Goal: Check status: Check status

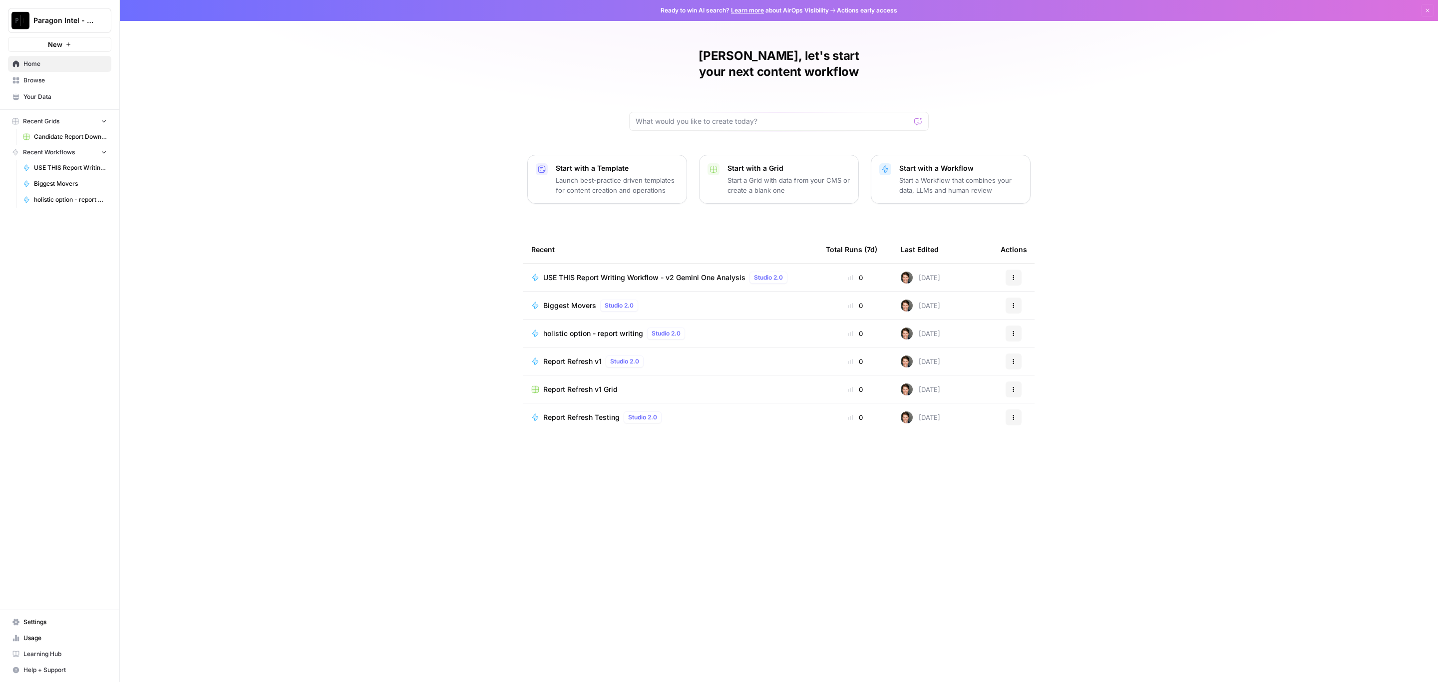
click at [628, 273] on span "USE THIS Report Writing Workflow - v2 Gemini One Analysis" at bounding box center [644, 278] width 202 height 10
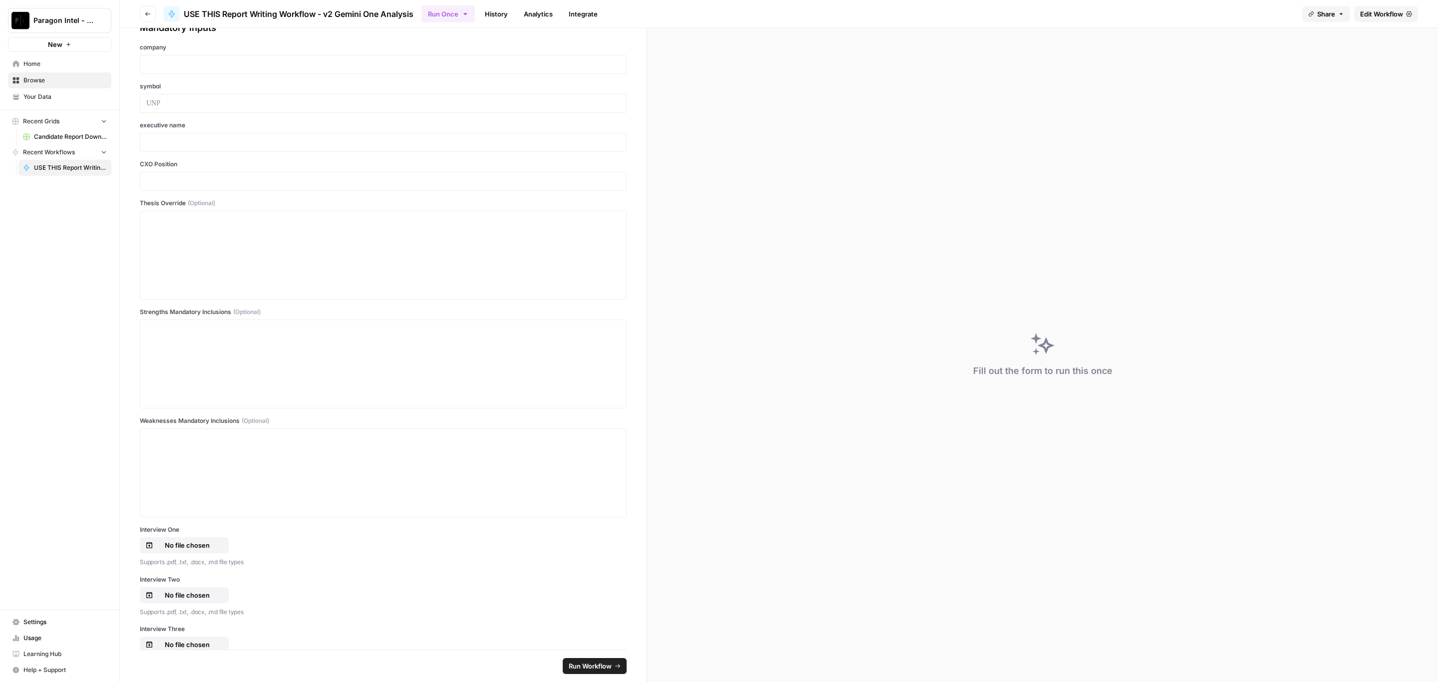
scroll to position [75, 0]
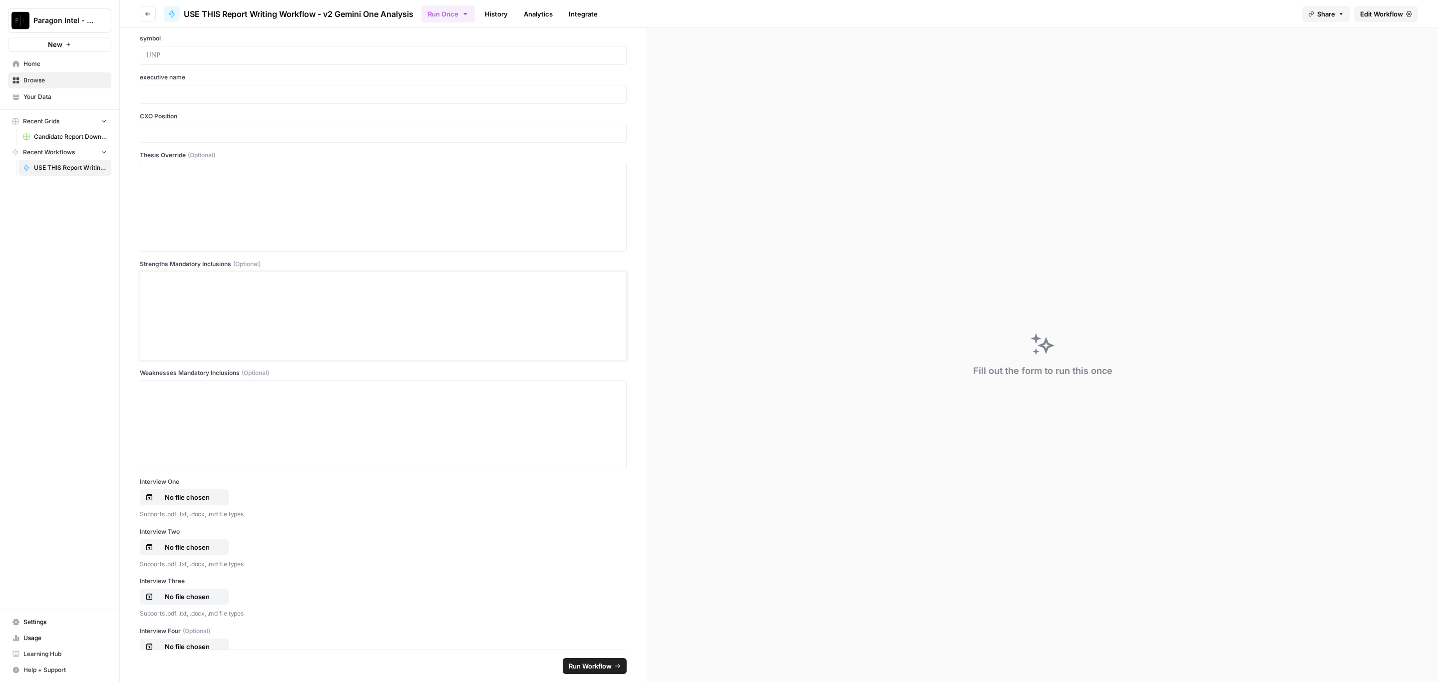
click at [206, 293] on div at bounding box center [383, 316] width 474 height 80
click at [216, 285] on p at bounding box center [383, 281] width 474 height 10
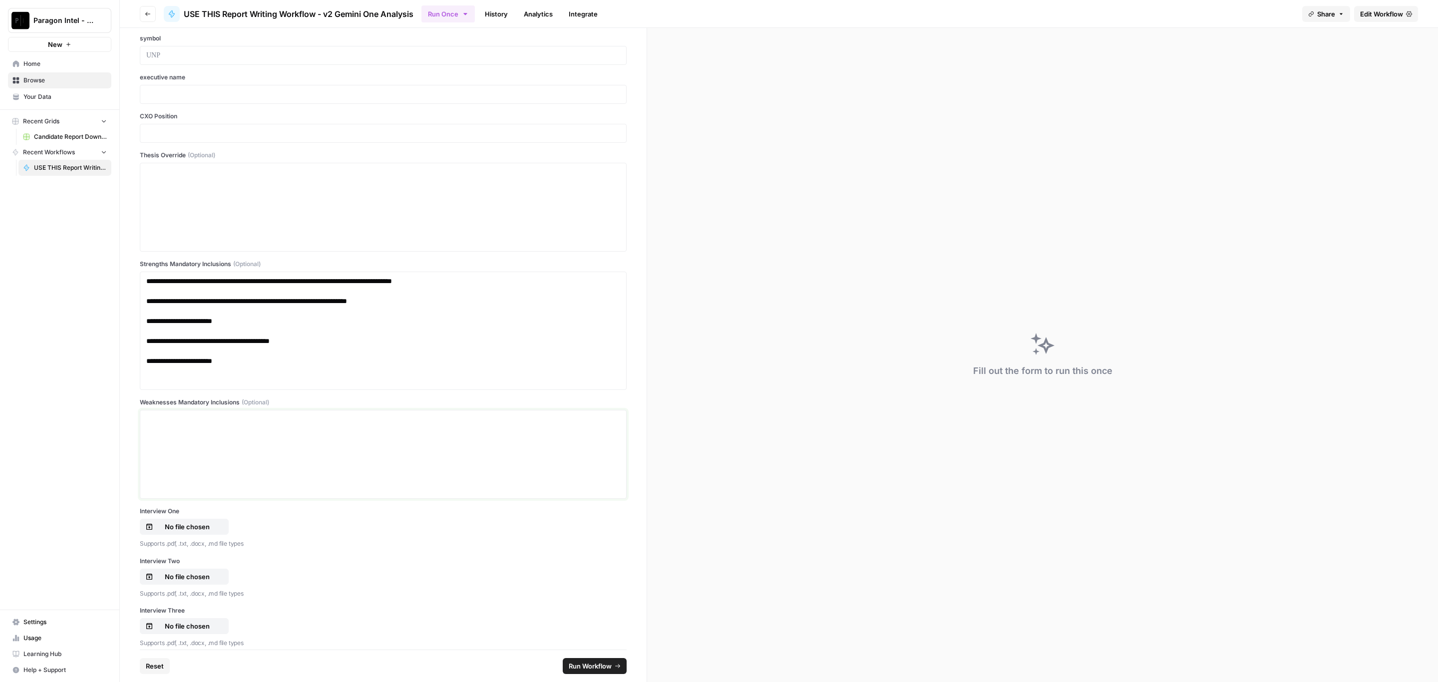
click at [180, 429] on div at bounding box center [383, 454] width 474 height 80
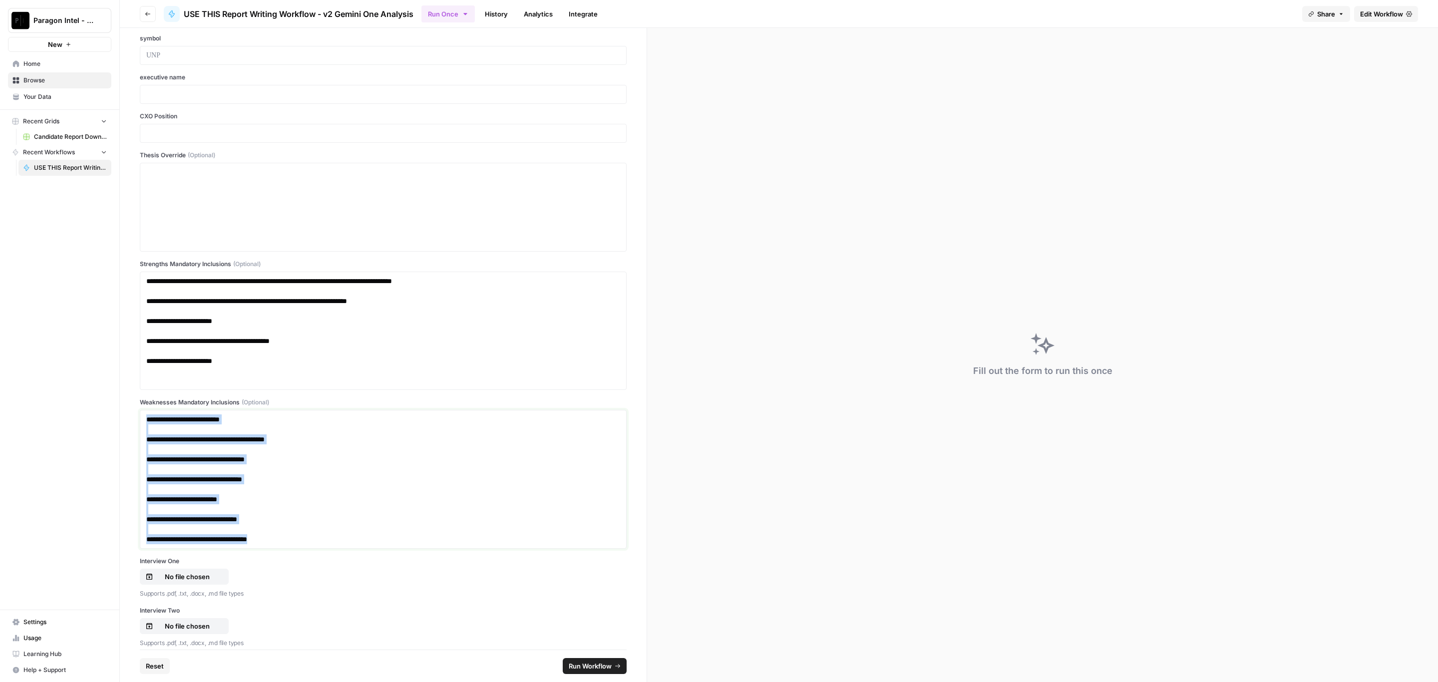
drag, startPoint x: 300, startPoint y: 540, endPoint x: 105, endPoint y: 423, distance: 227.1
click at [105, 423] on div "**********" at bounding box center [719, 341] width 1438 height 682
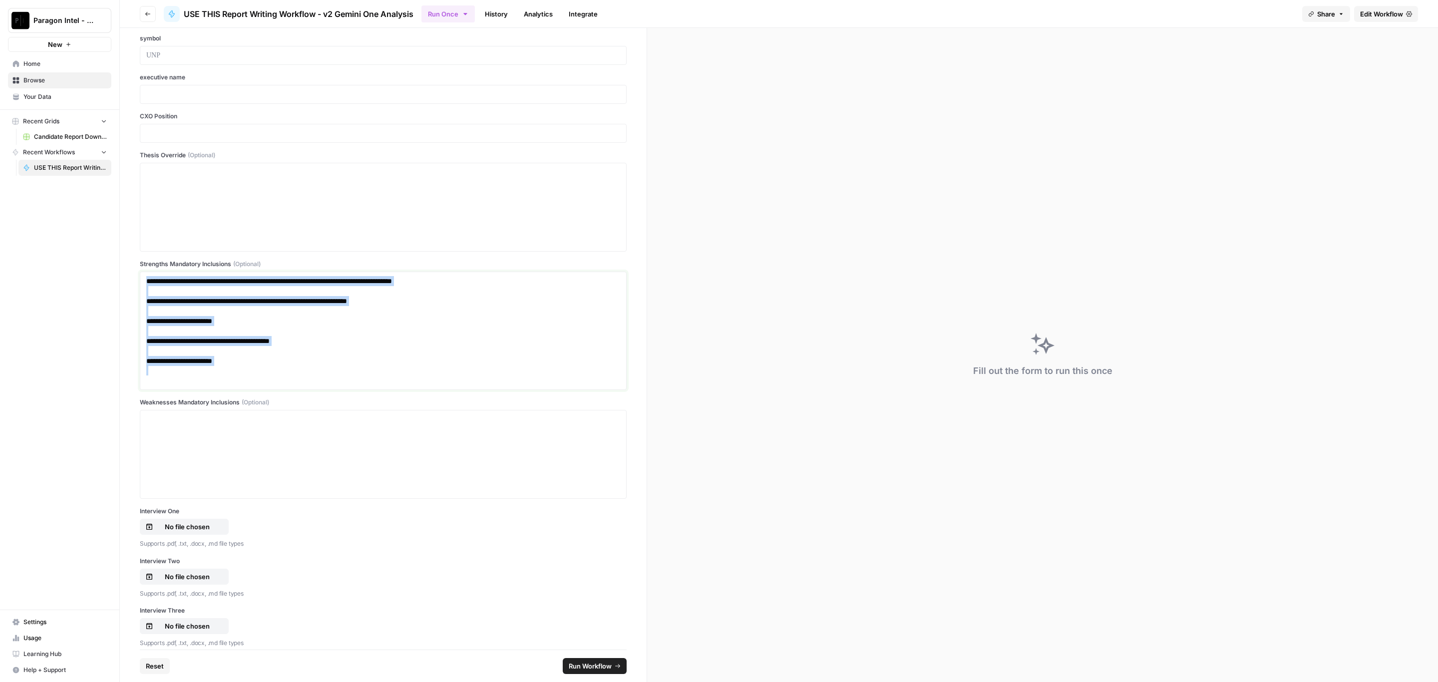
drag, startPoint x: 249, startPoint y: 378, endPoint x: 123, endPoint y: 285, distance: 156.8
click at [123, 285] on div "**********" at bounding box center [383, 339] width 527 height 622
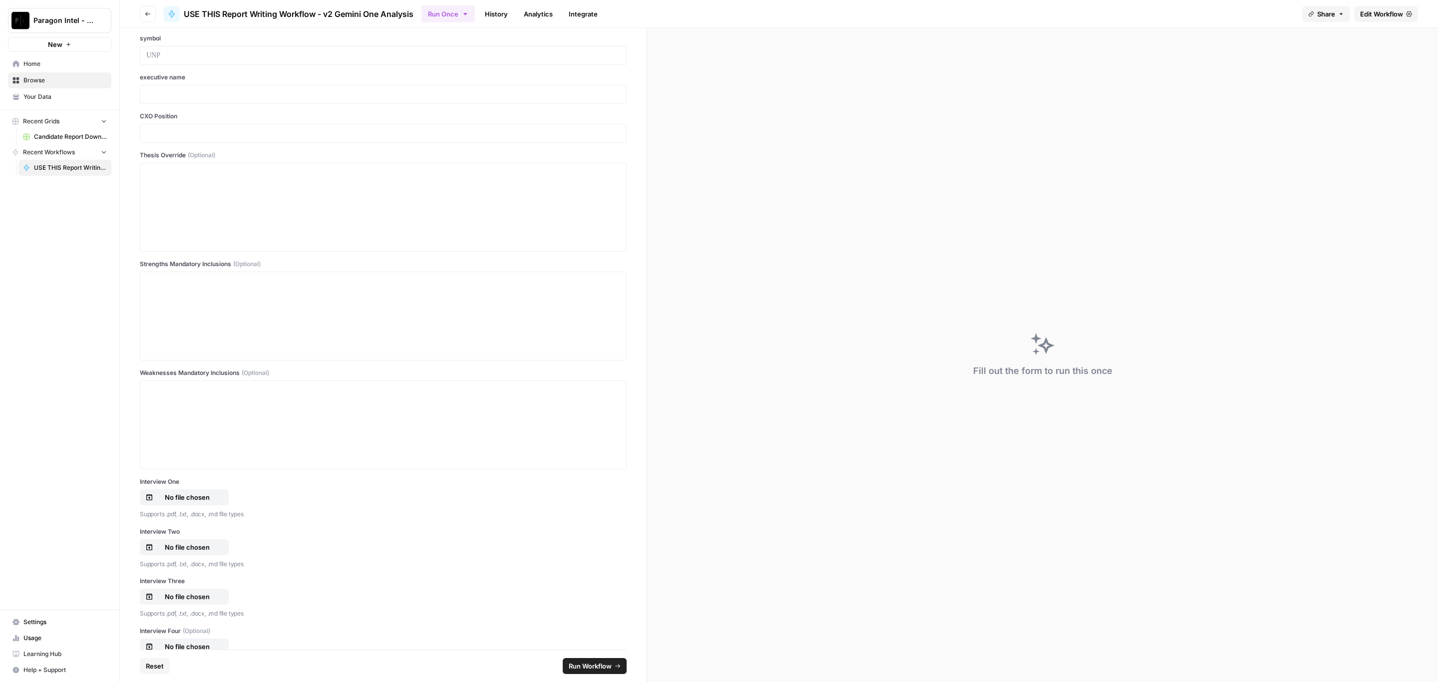
click at [93, 311] on div "Paragon Intel - Bill / [PERSON_NAME] / [PERSON_NAME] R&D New Home Browse Your D…" at bounding box center [59, 341] width 119 height 682
click at [301, 291] on p at bounding box center [383, 286] width 474 height 20
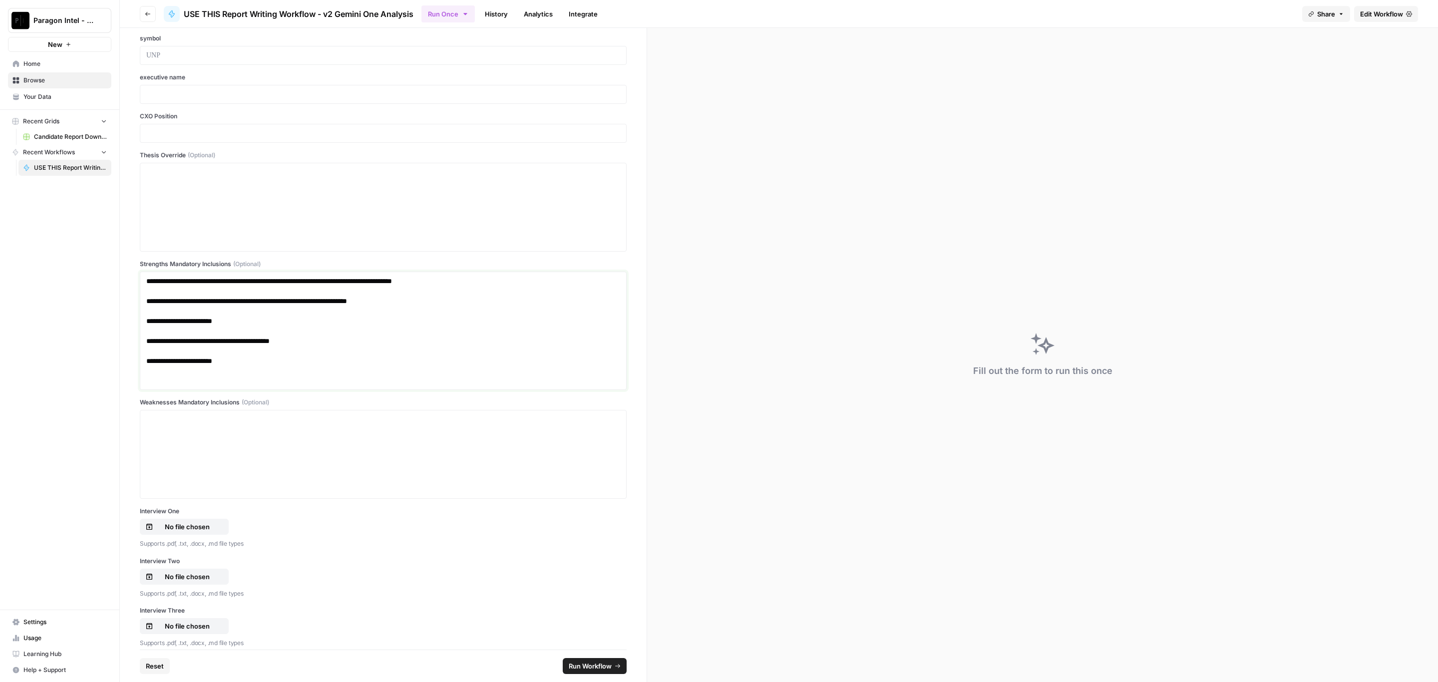
click at [296, 342] on p "**********" at bounding box center [377, 341] width 462 height 10
click at [143, 13] on button "Go back" at bounding box center [148, 14] width 16 height 16
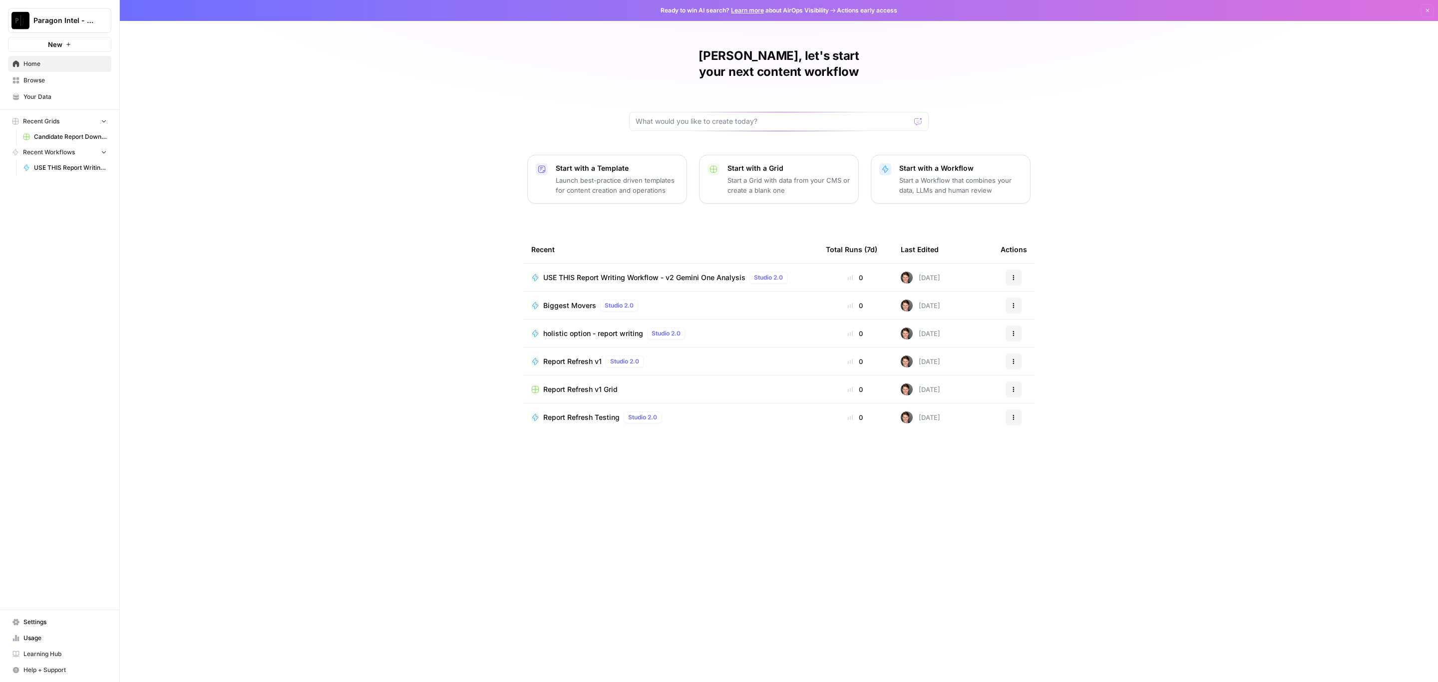
click at [602, 273] on span "USE THIS Report Writing Workflow - v2 Gemini One Analysis" at bounding box center [644, 278] width 202 height 10
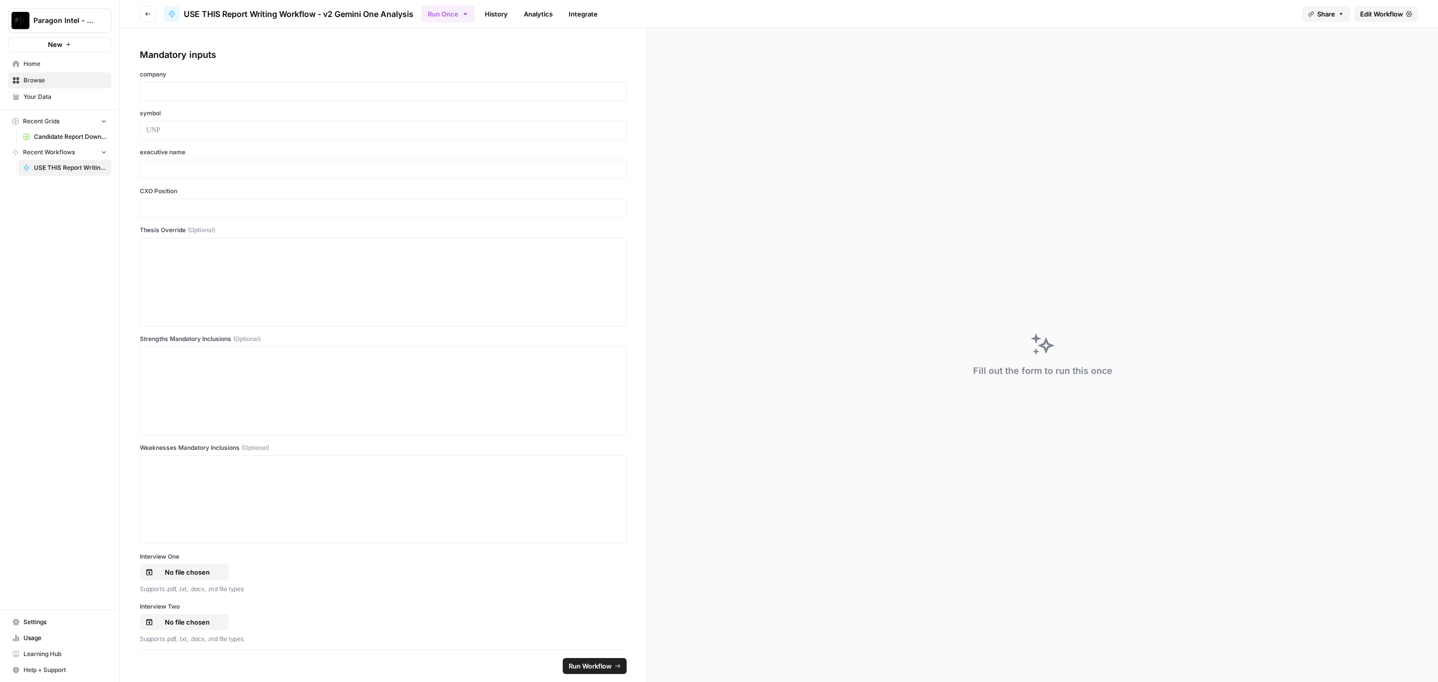
click at [505, 12] on link "History" at bounding box center [496, 14] width 35 height 16
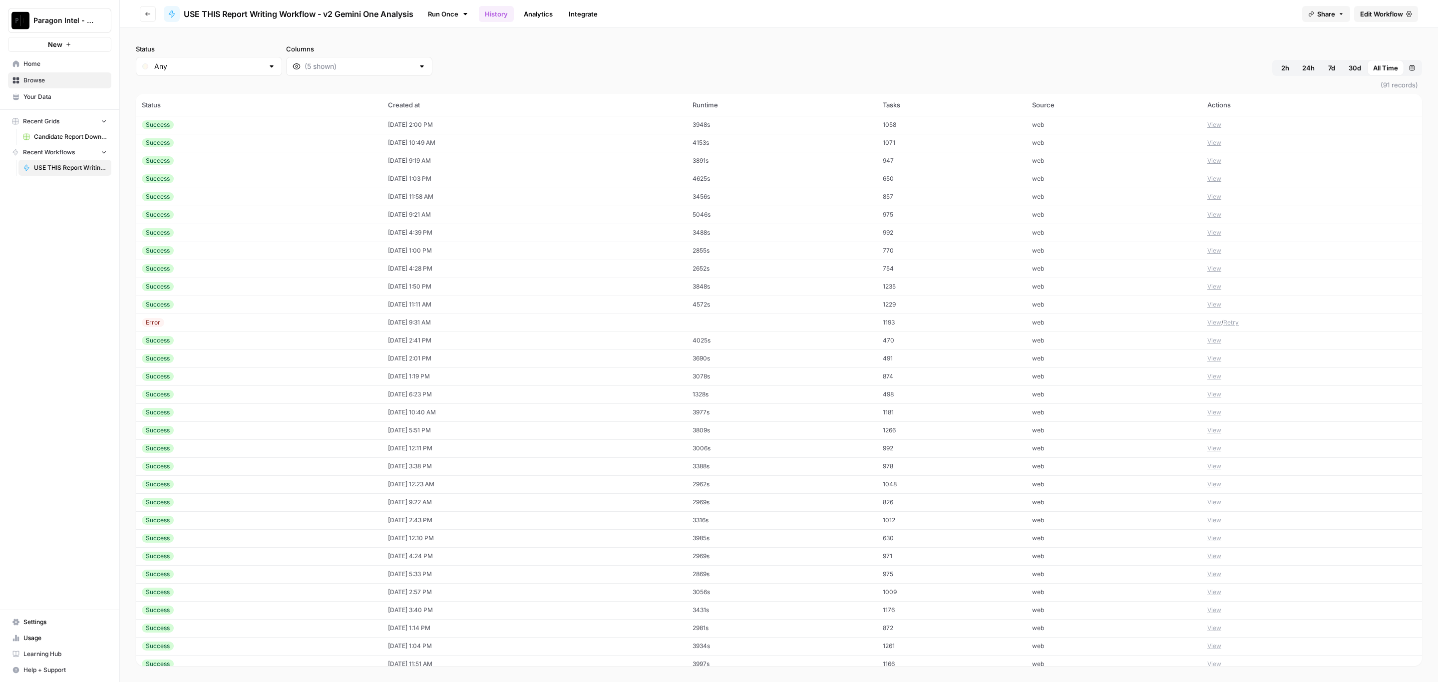
click at [394, 234] on td "[DATE] 4:39 PM" at bounding box center [534, 233] width 305 height 18
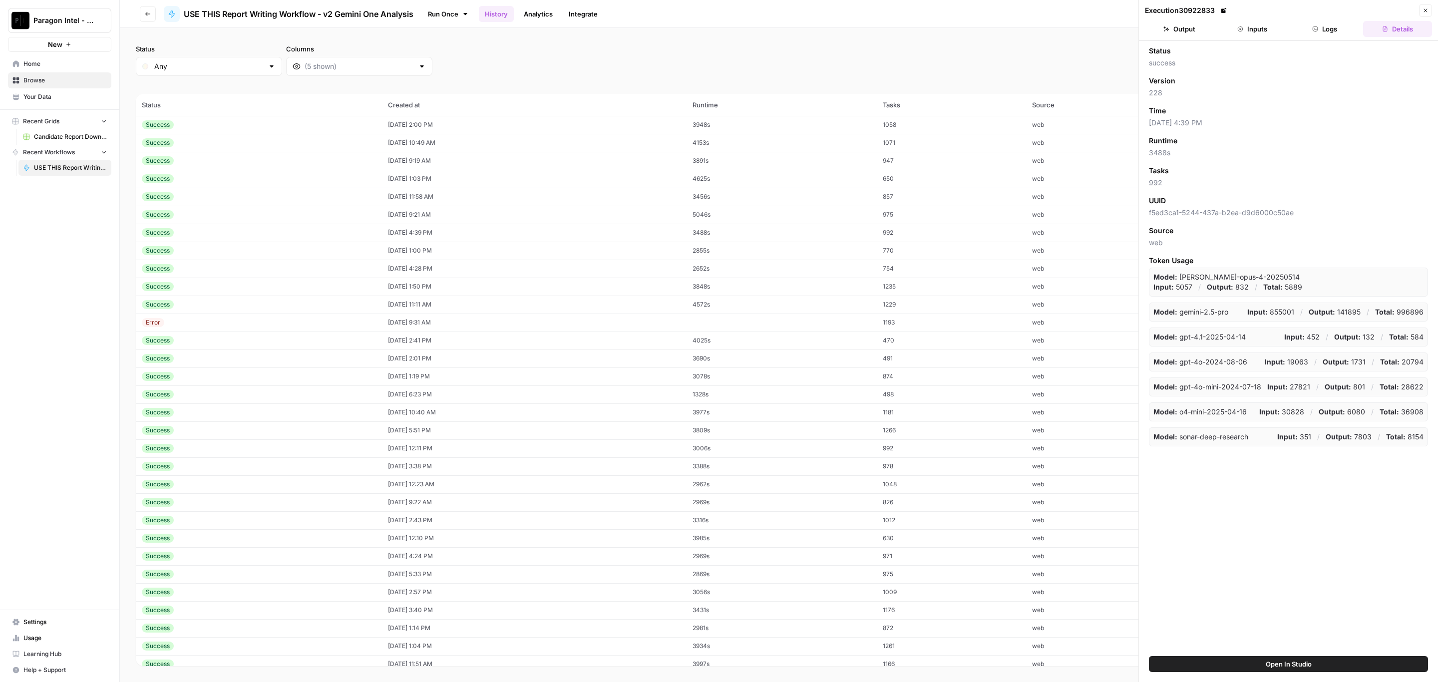
click at [1263, 25] on button "Inputs" at bounding box center [1252, 29] width 69 height 16
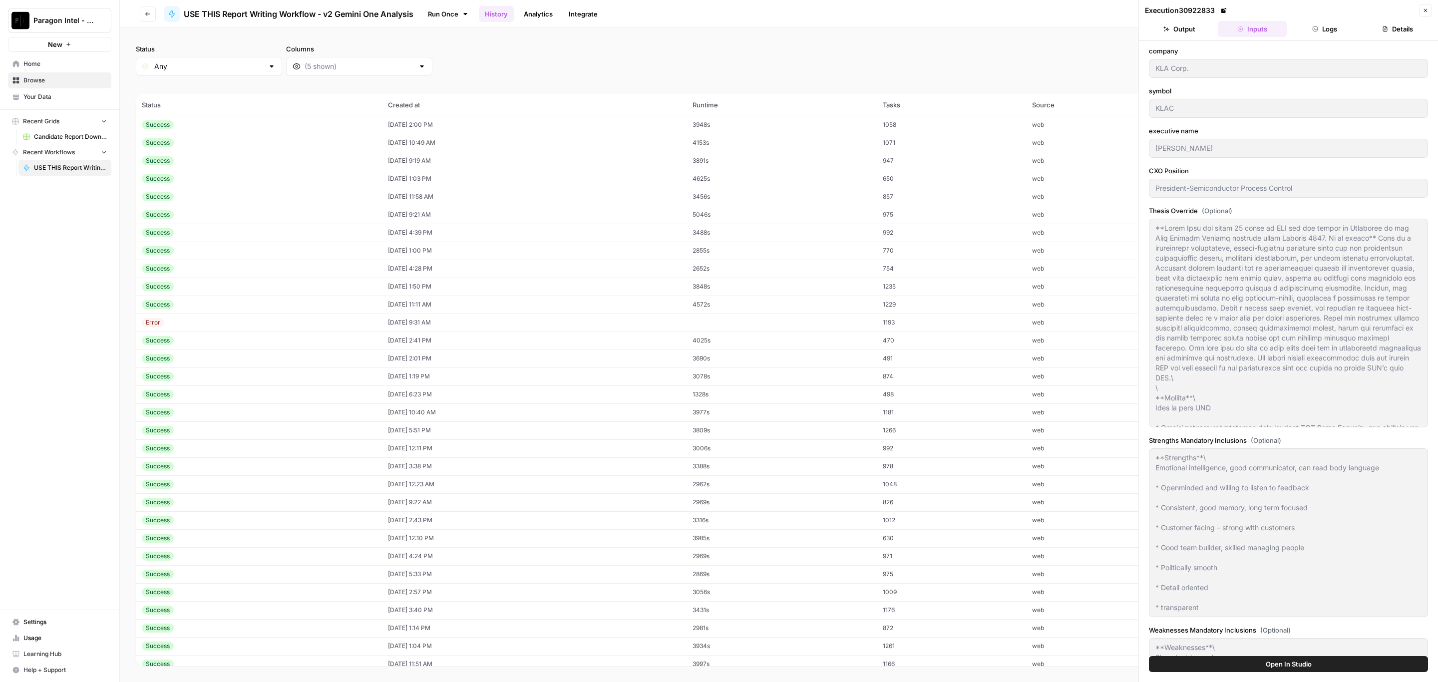
click at [437, 285] on td "[DATE] 1:50 PM" at bounding box center [534, 287] width 305 height 18
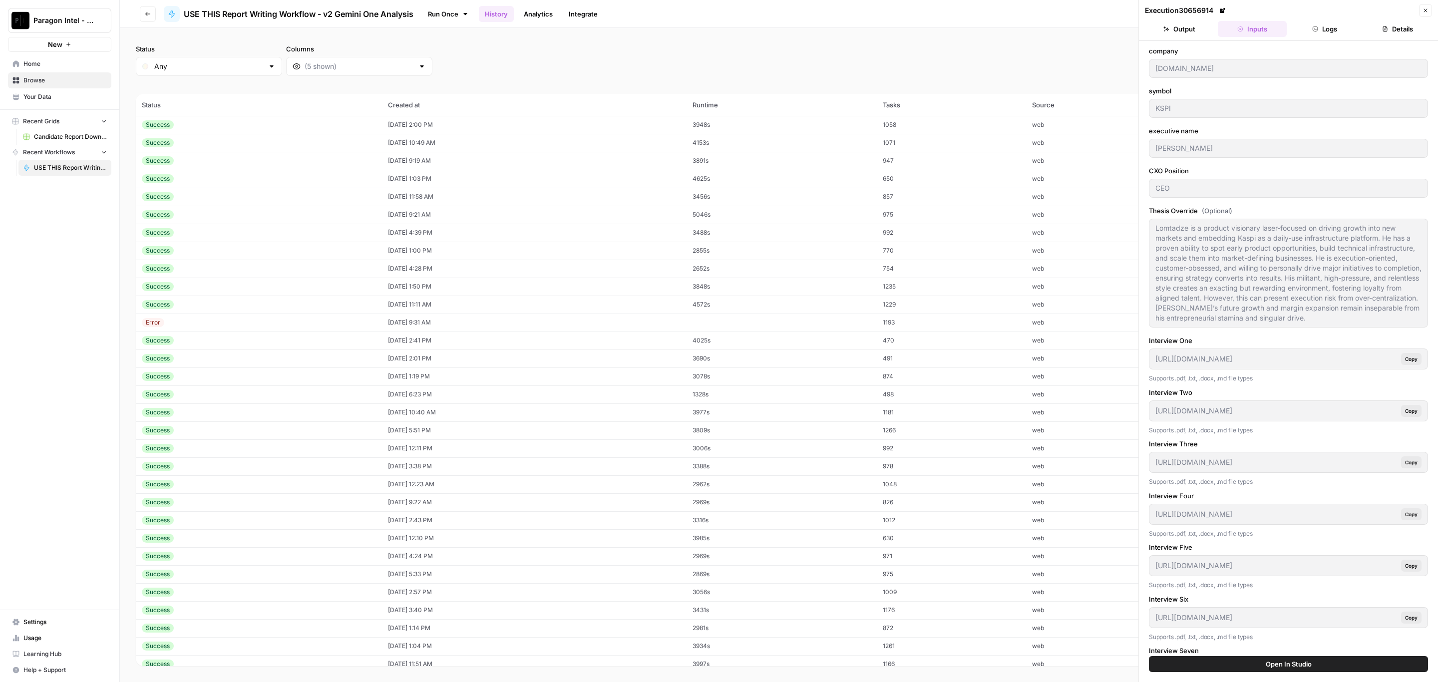
click at [398, 216] on td "[DATE] 9:21 AM" at bounding box center [534, 215] width 305 height 18
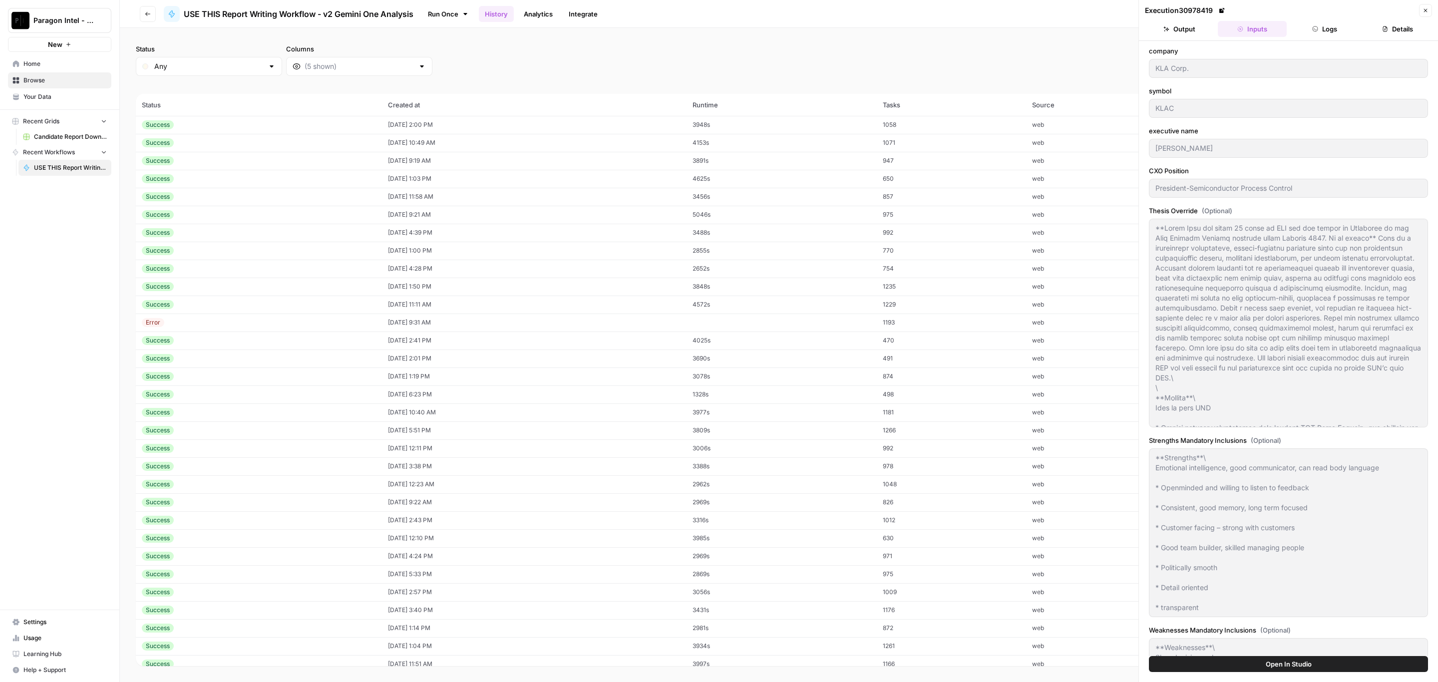
click at [403, 196] on td "[DATE] 11:58 AM" at bounding box center [534, 197] width 305 height 18
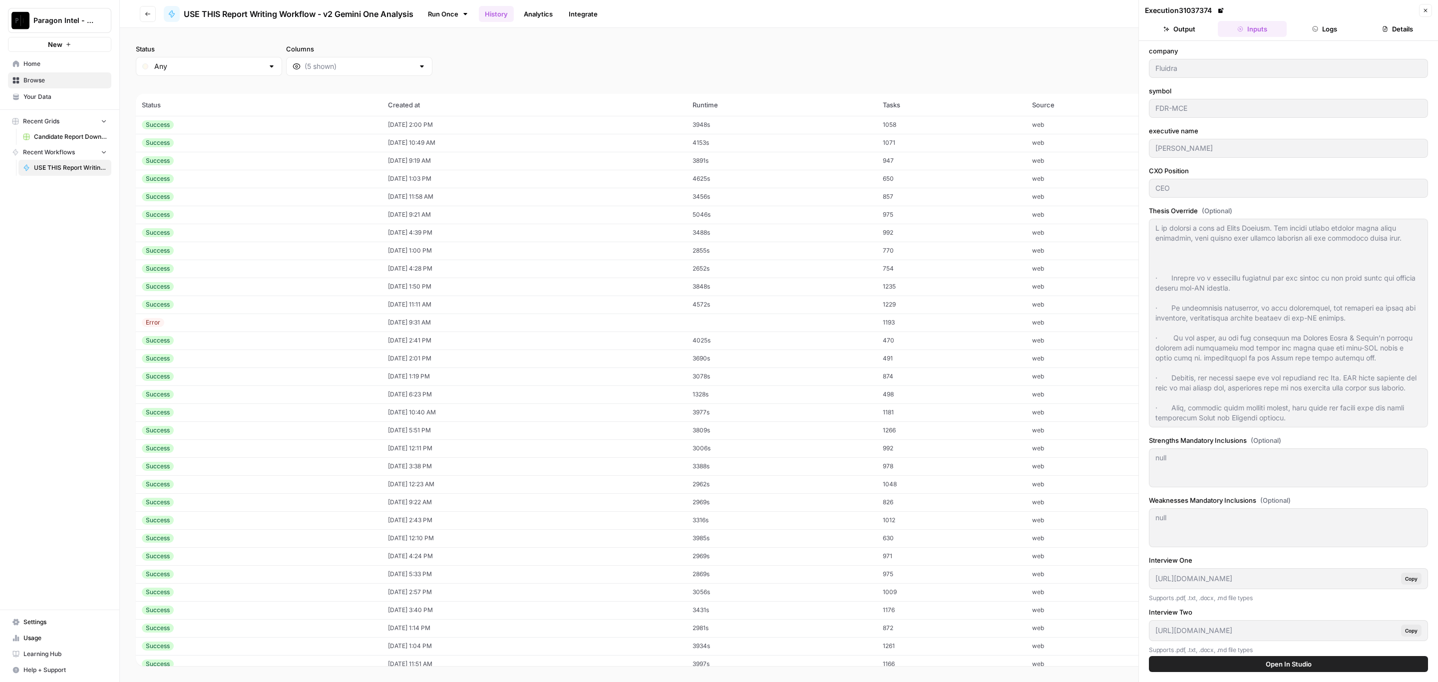
click at [418, 174] on td "[DATE] 1:03 PM" at bounding box center [534, 179] width 305 height 18
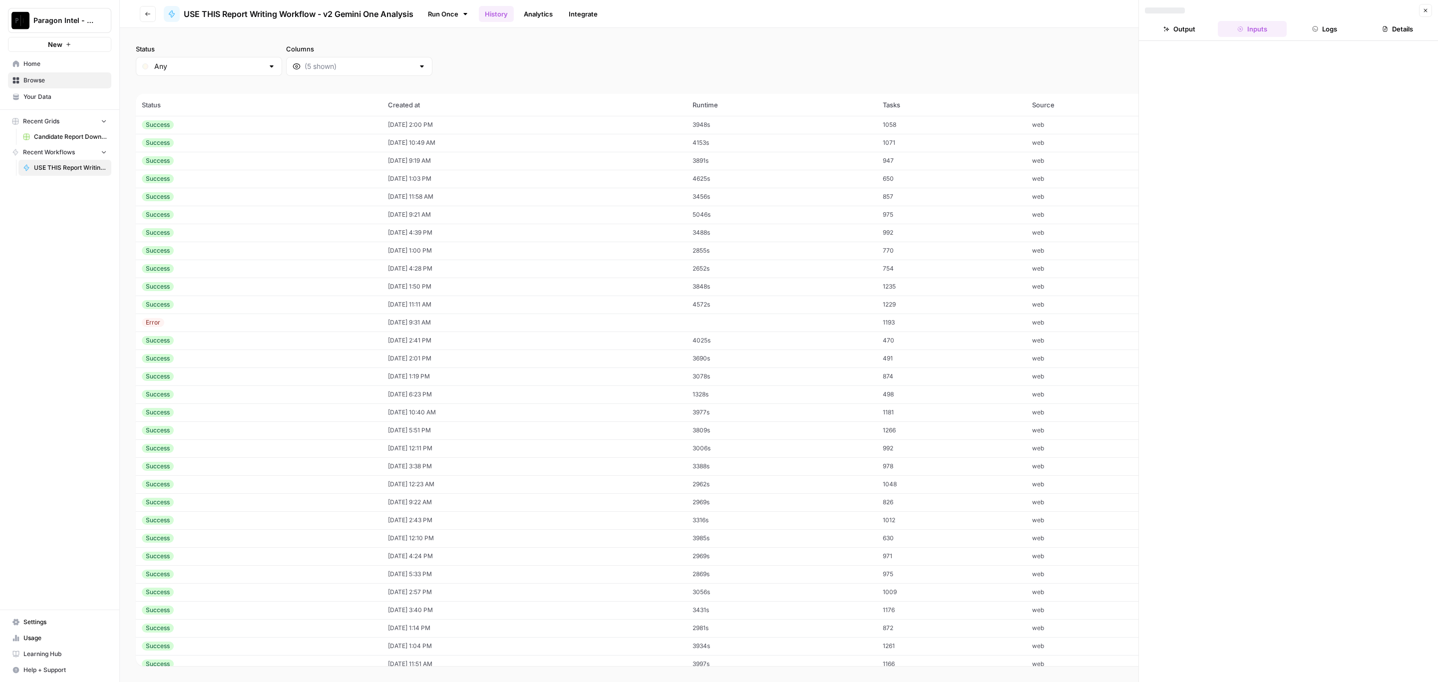
click at [409, 192] on td "[DATE] 11:58 AM" at bounding box center [534, 197] width 305 height 18
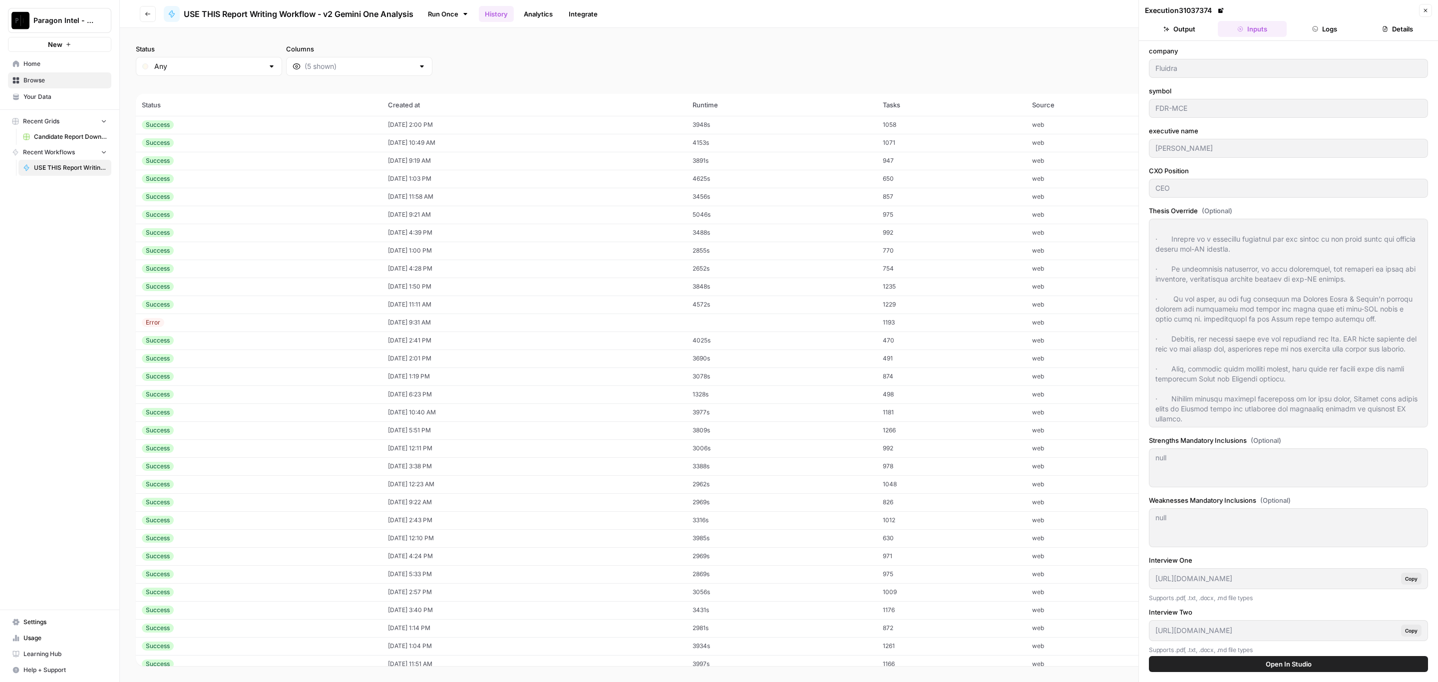
scroll to position [60, 0]
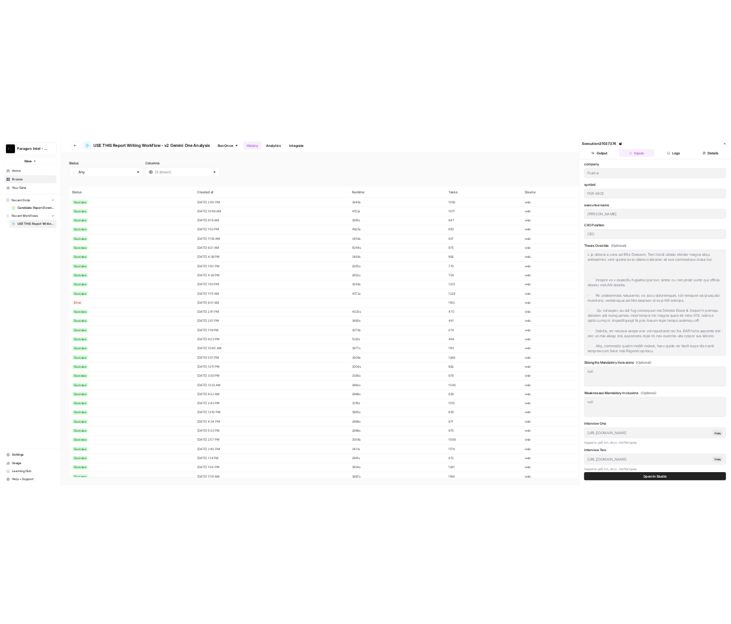
scroll to position [60, 0]
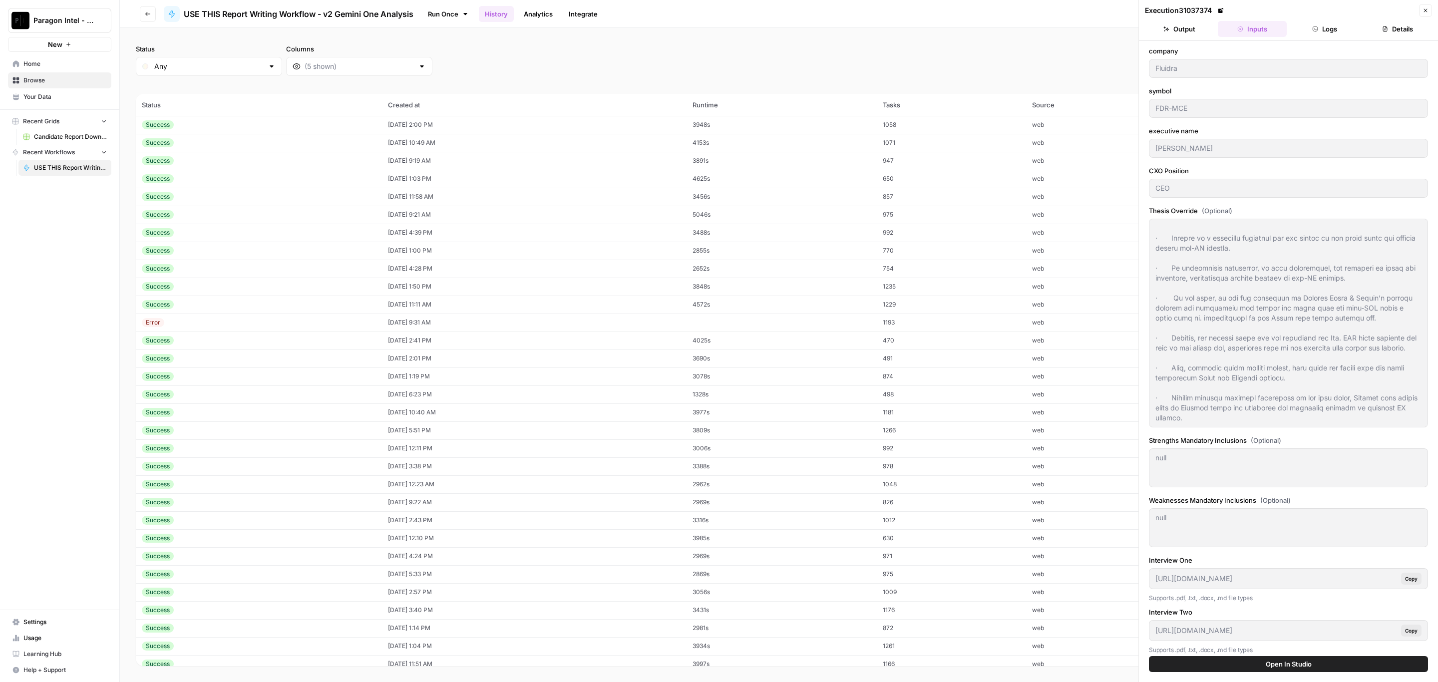
drag, startPoint x: 1154, startPoint y: 231, endPoint x: 1320, endPoint y: 454, distance: 278.0
